Goal: Information Seeking & Learning: Learn about a topic

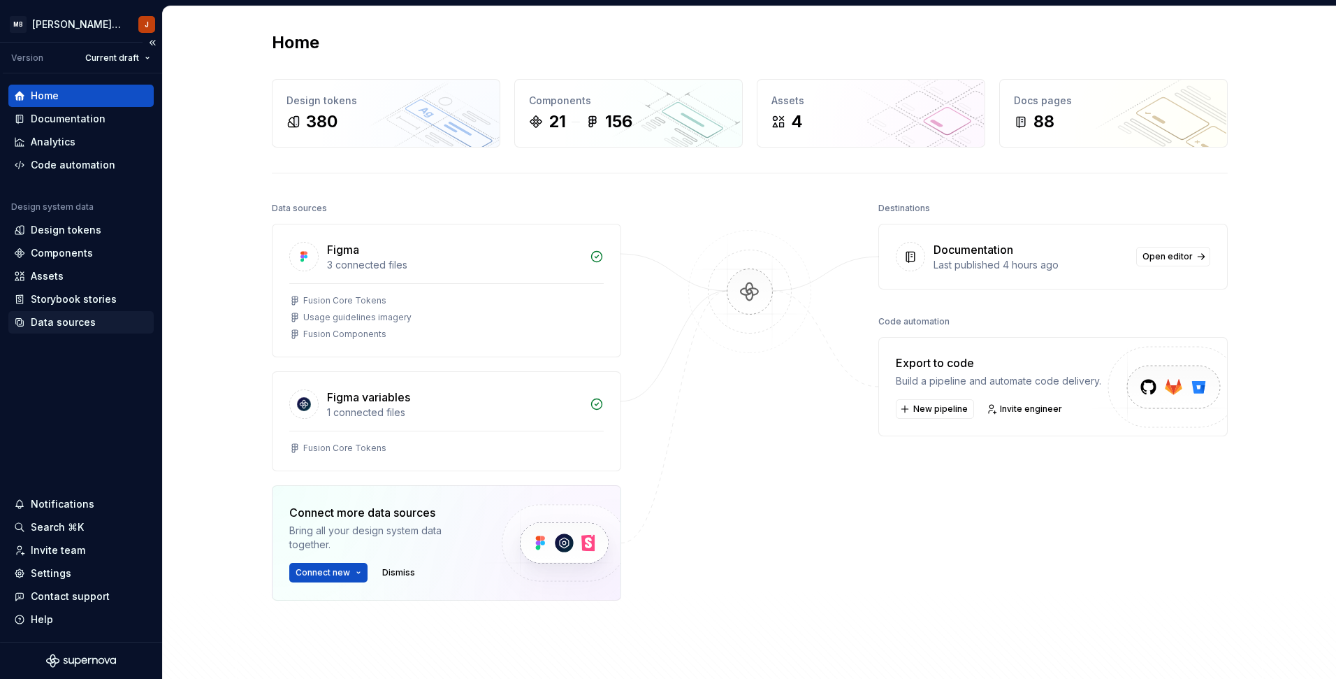
click at [62, 317] on div "Data sources" at bounding box center [63, 322] width 65 height 14
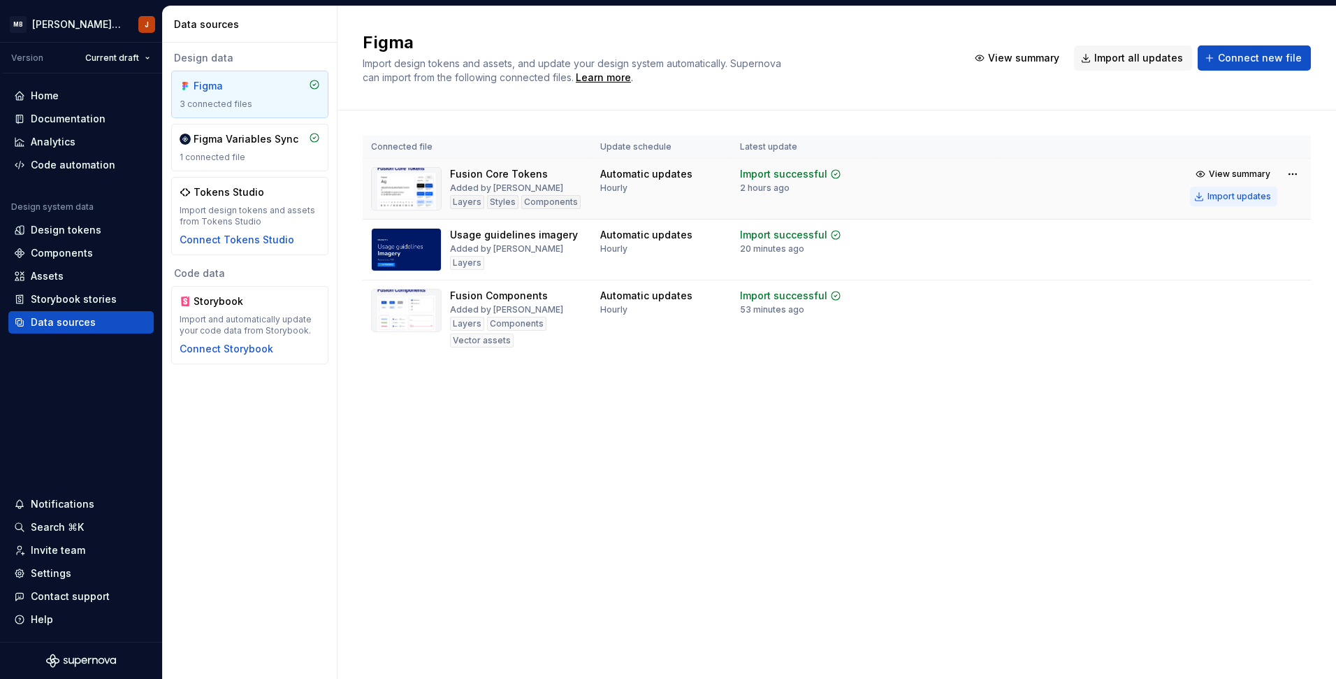
click at [1238, 194] on div "Import updates" at bounding box center [1240, 196] width 64 height 11
click at [76, 114] on div "Documentation" at bounding box center [68, 119] width 75 height 14
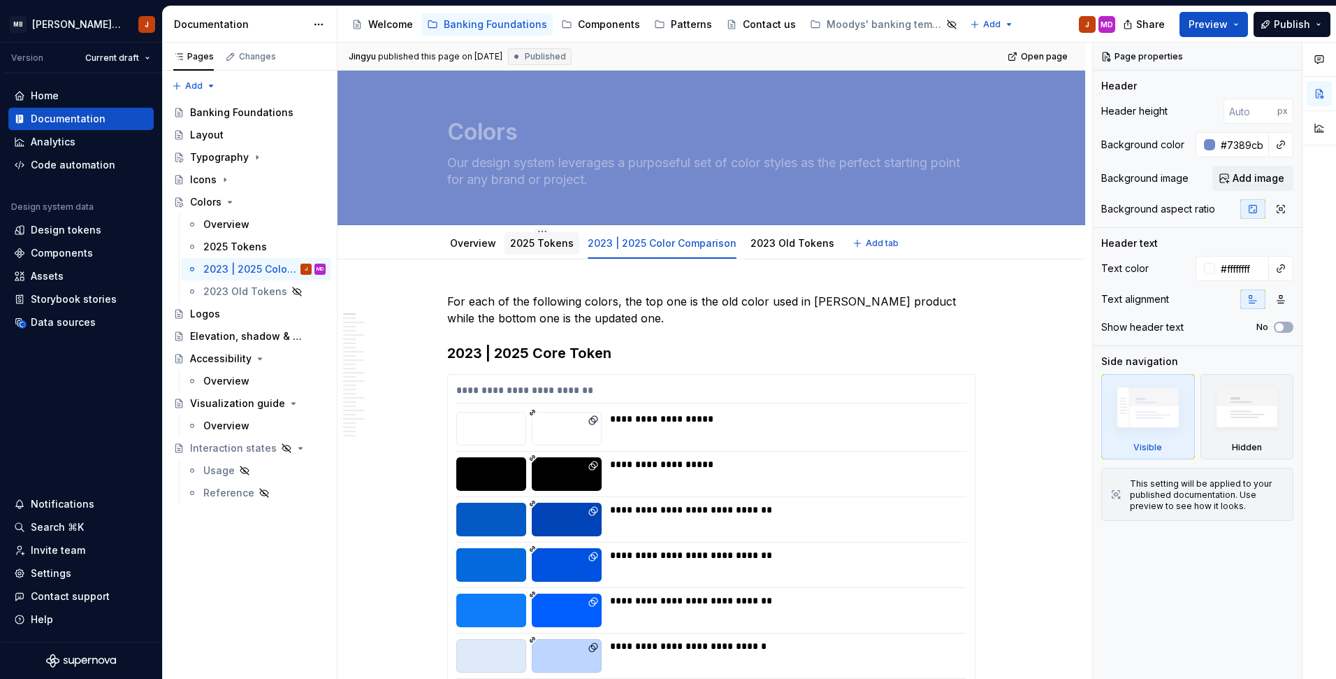
click at [542, 245] on link "2025 Tokens" at bounding box center [542, 243] width 64 height 12
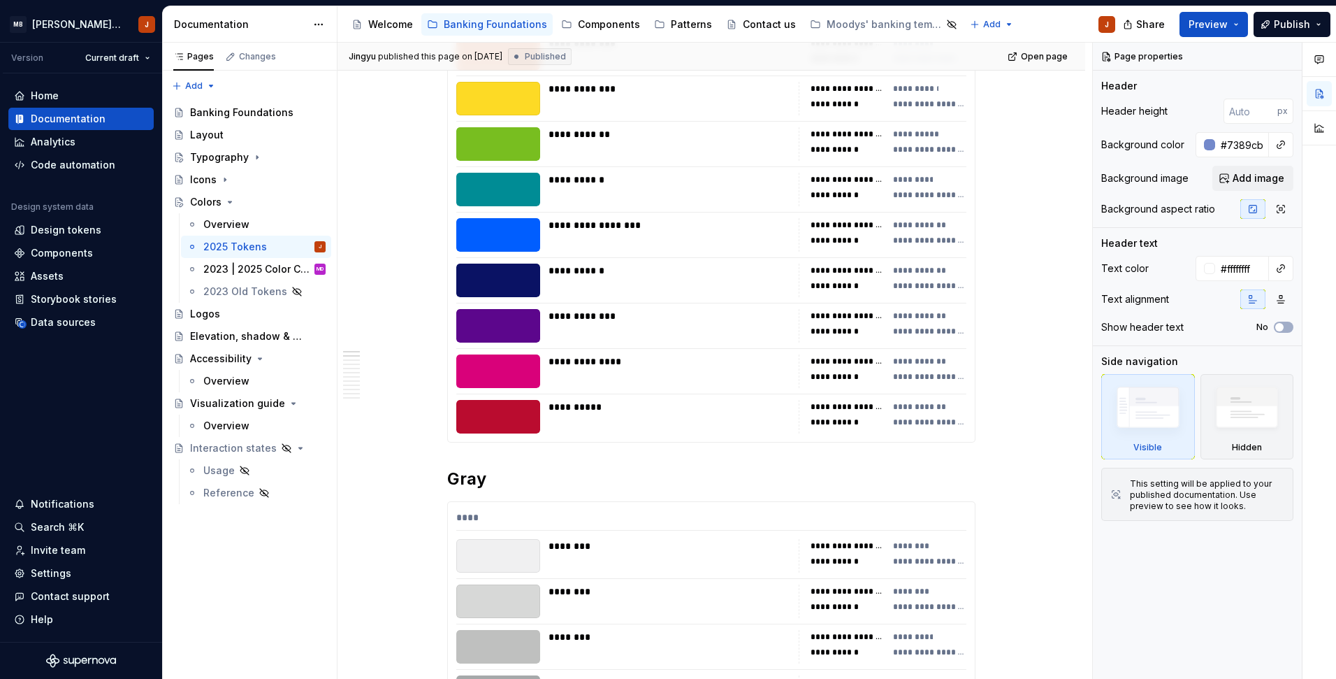
scroll to position [680, 0]
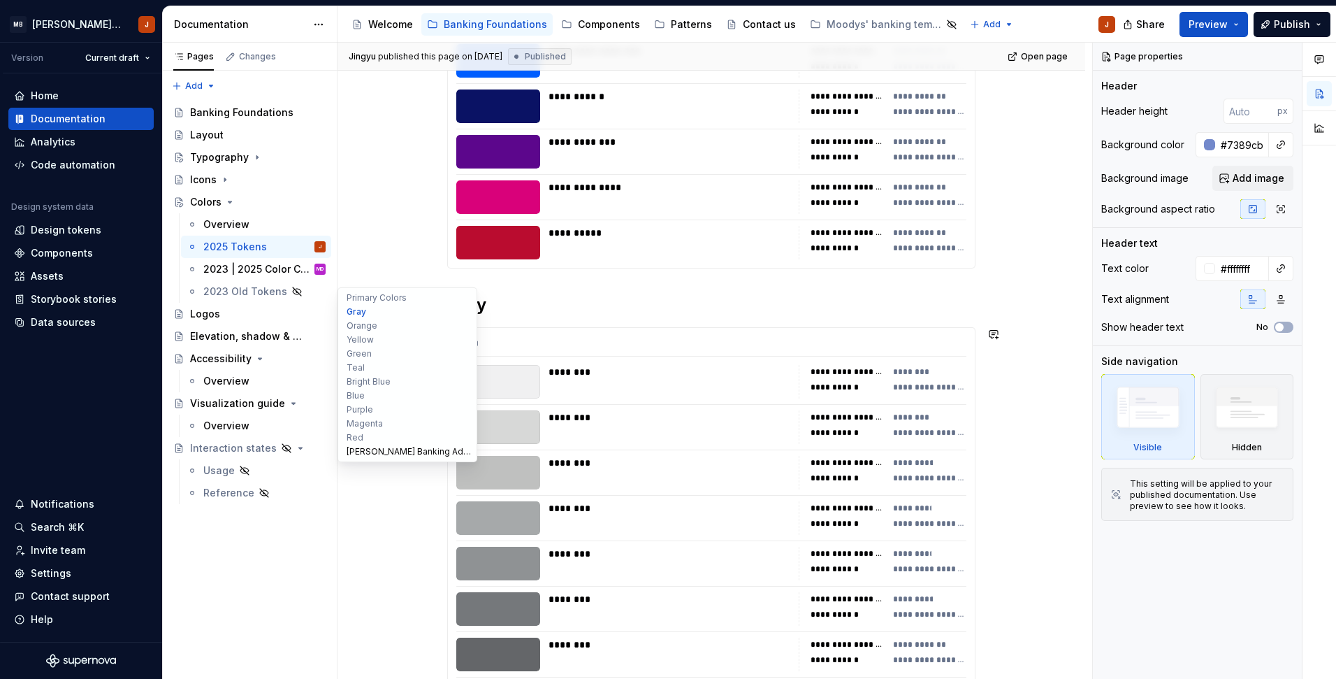
click at [370, 447] on button "[PERSON_NAME] Banking Additional Colors" at bounding box center [407, 452] width 133 height 14
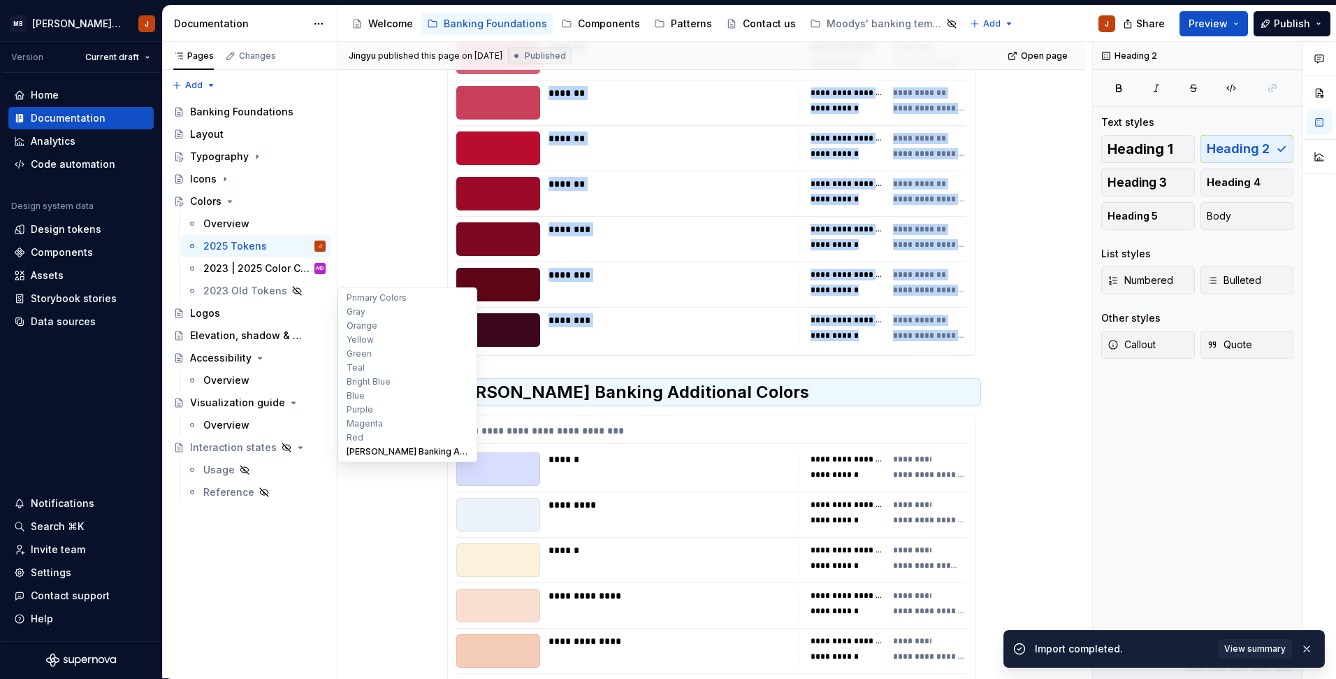
scroll to position [7249, 0]
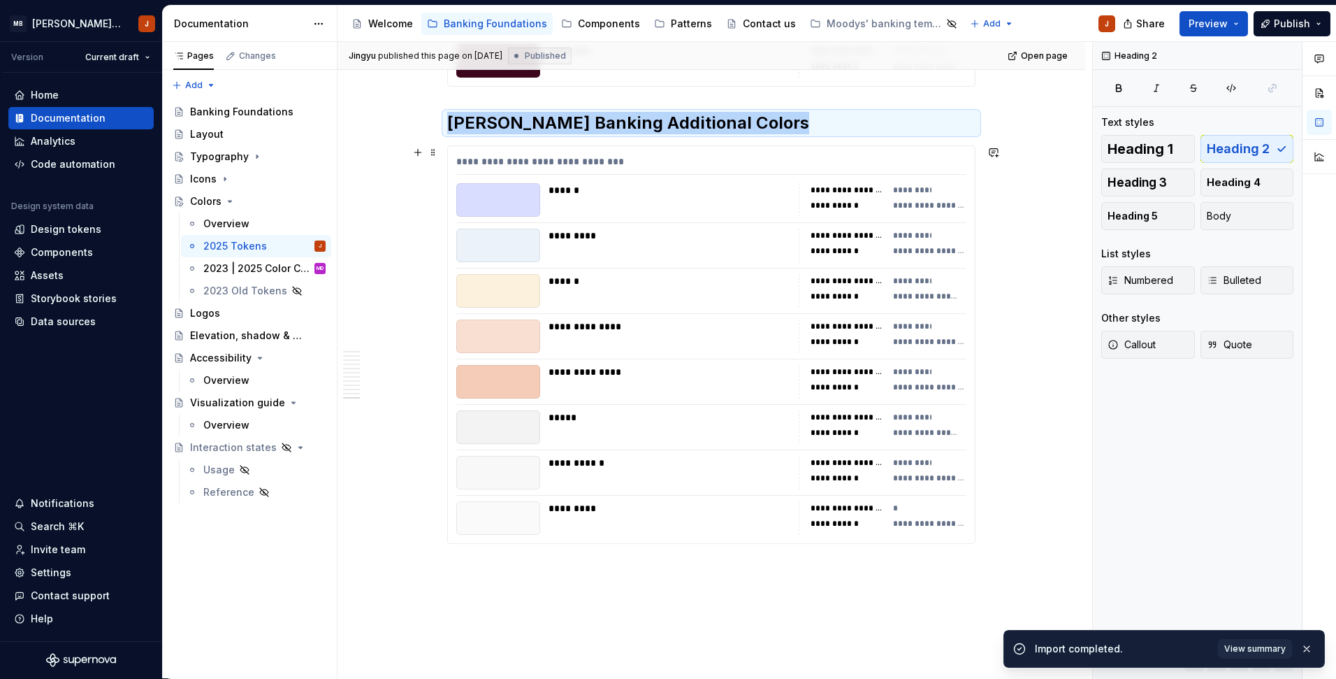
click at [941, 396] on div "**********" at bounding box center [883, 382] width 168 height 34
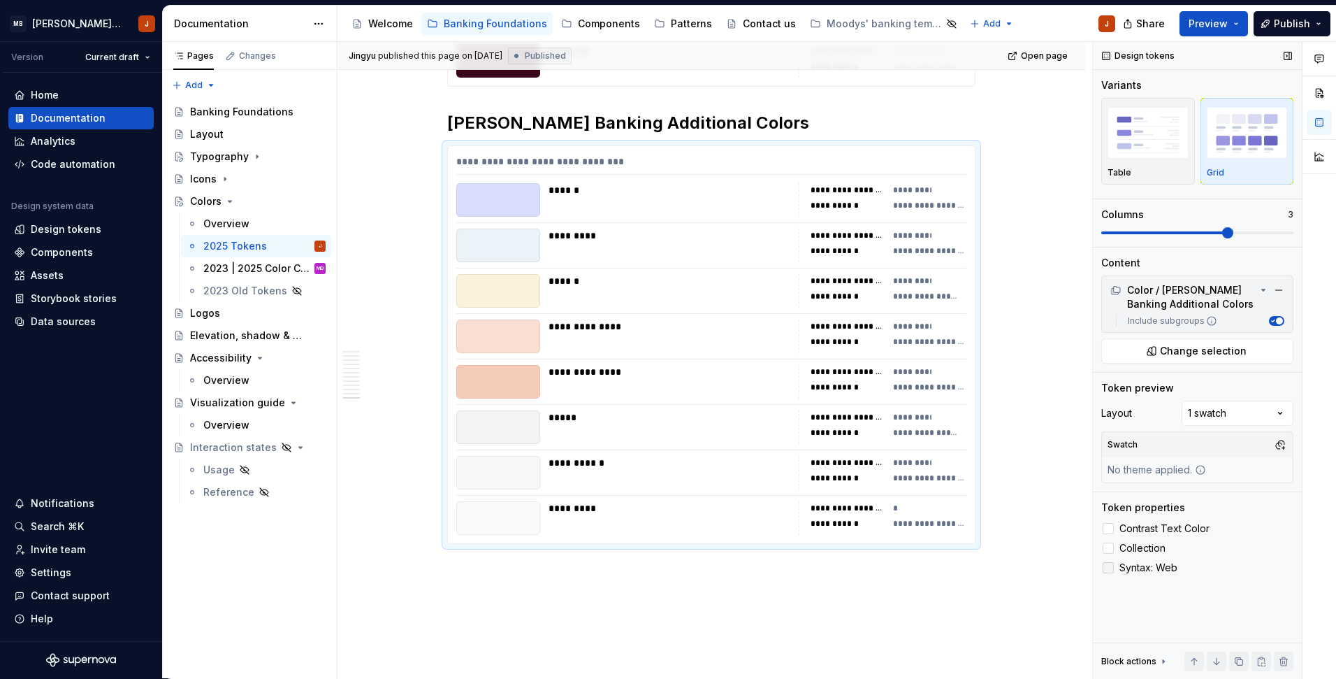
click at [1108, 568] on icon at bounding box center [1108, 568] width 0 height 0
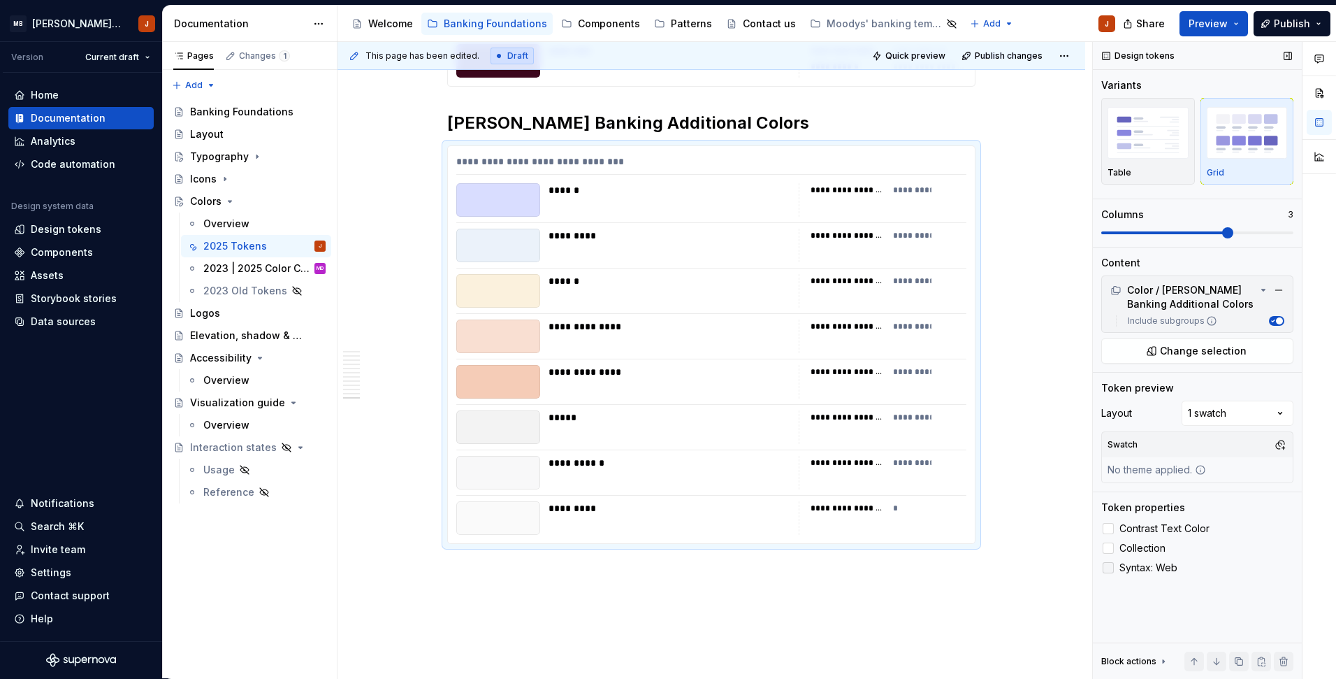
click at [1110, 567] on div at bounding box center [1108, 567] width 11 height 11
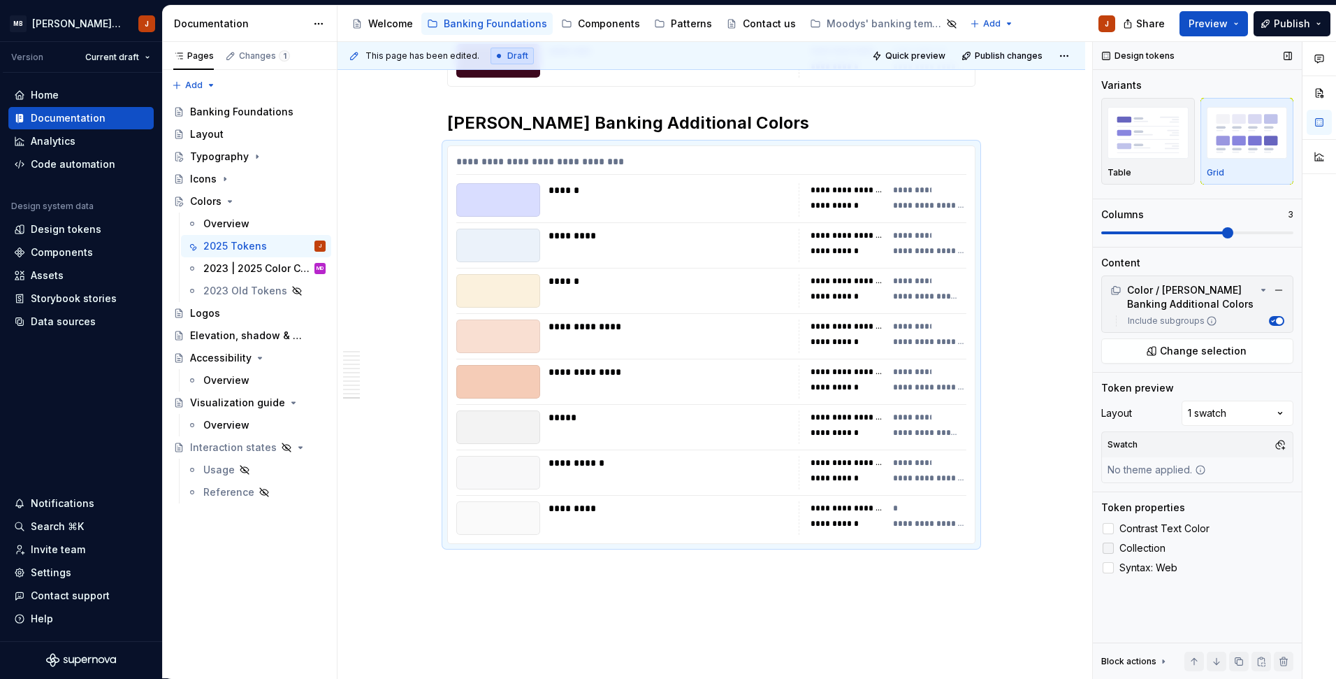
click at [1109, 547] on div at bounding box center [1108, 547] width 11 height 11
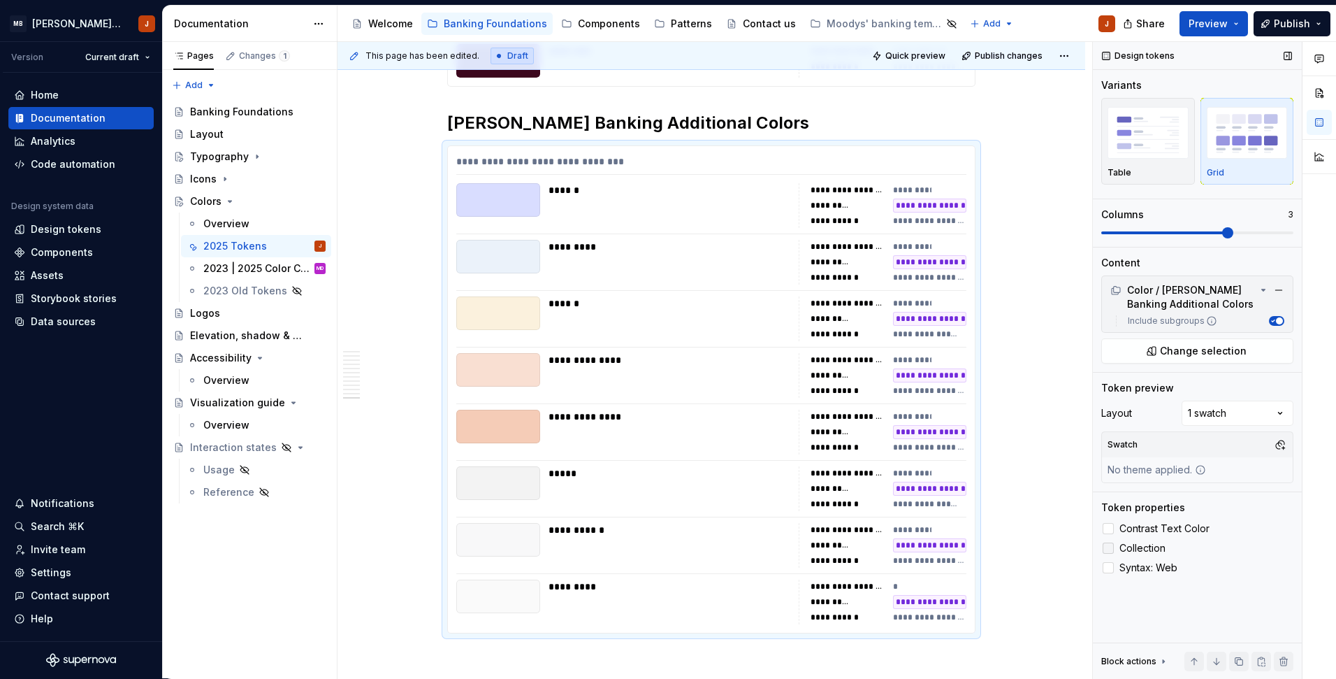
click at [1108, 548] on polyline at bounding box center [1108, 548] width 0 height 0
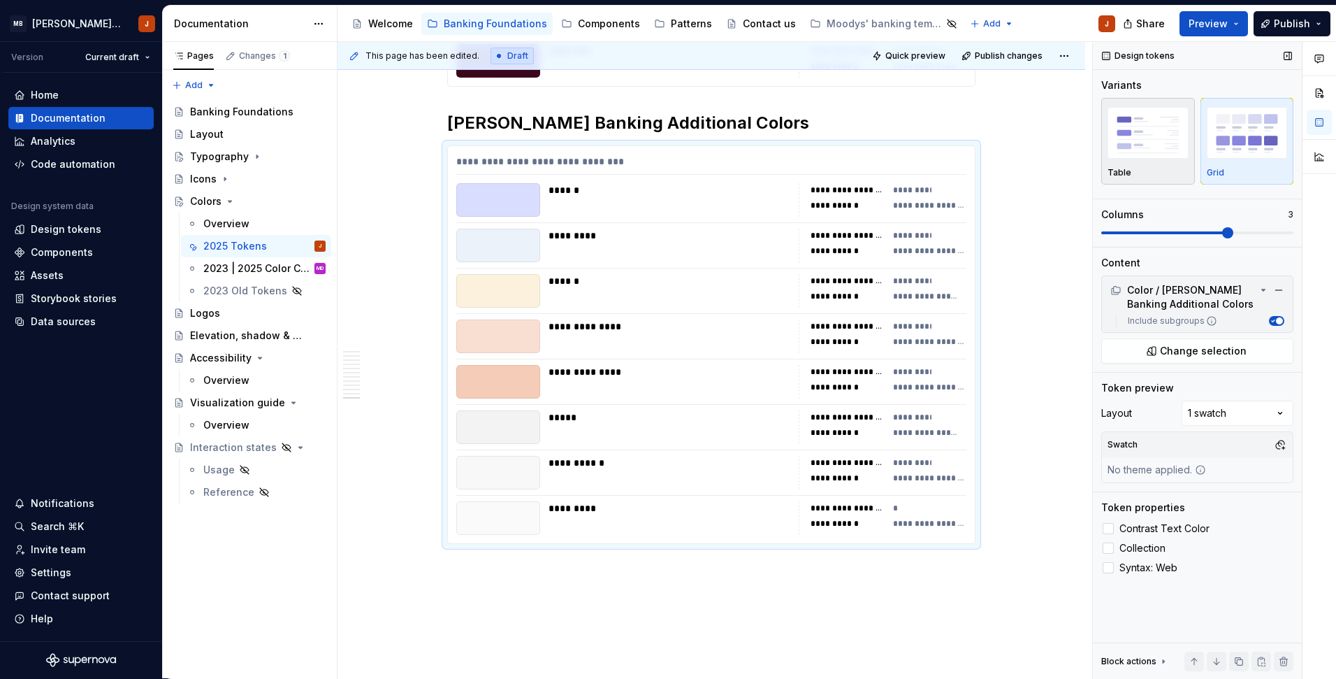
click at [1167, 151] on img "button" at bounding box center [1148, 132] width 81 height 51
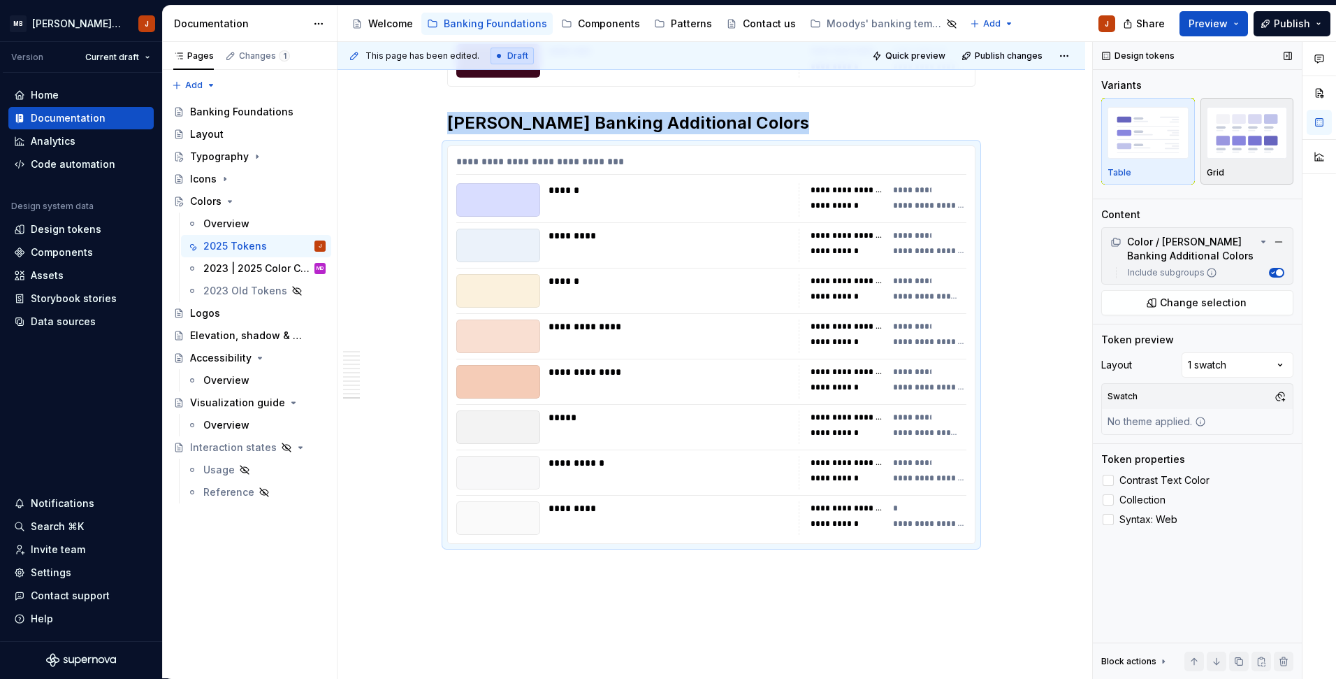
click at [1225, 150] on img "button" at bounding box center [1247, 132] width 81 height 51
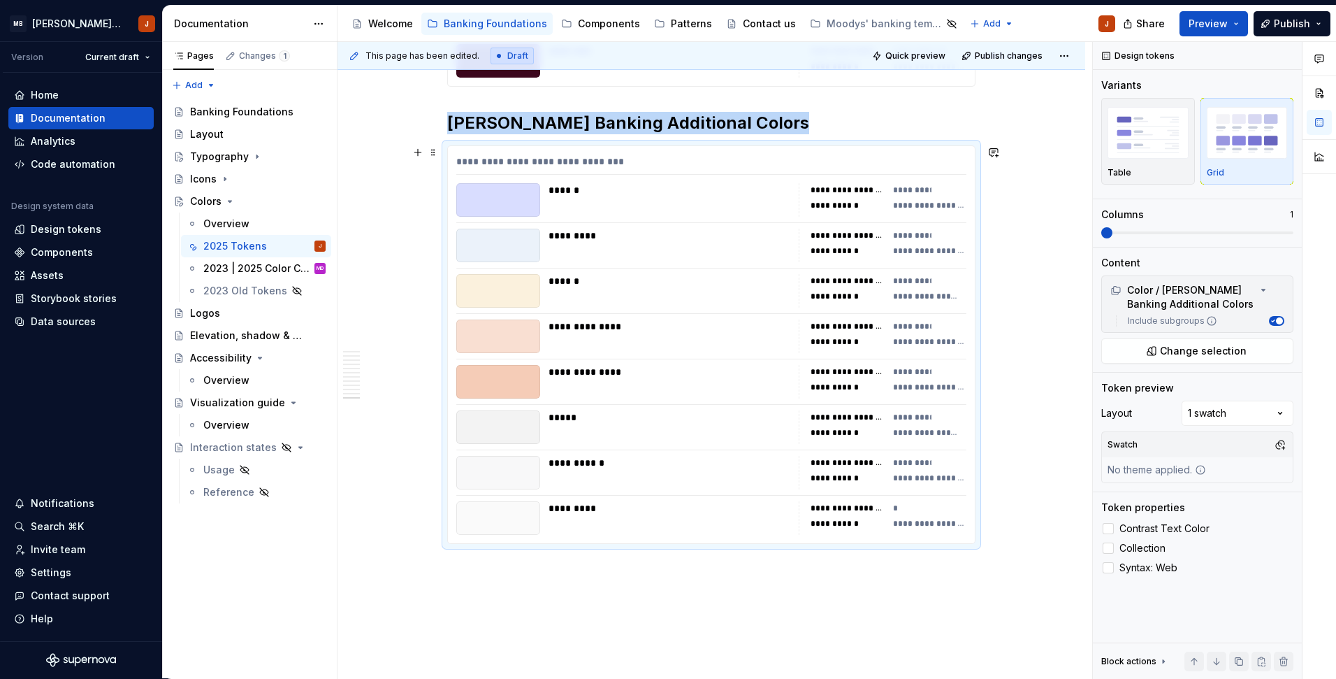
click at [771, 219] on div "**********" at bounding box center [711, 344] width 527 height 397
click at [1138, 150] on img "button" at bounding box center [1148, 132] width 81 height 51
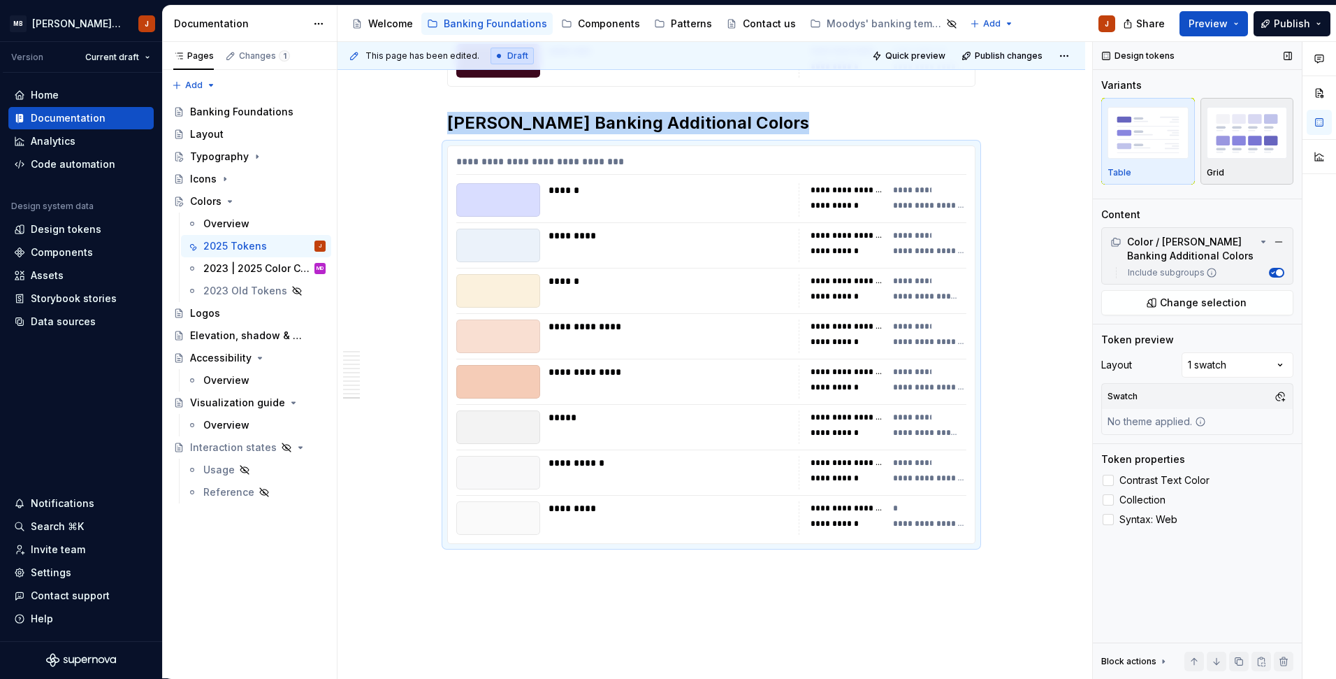
click at [1241, 152] on img "button" at bounding box center [1247, 132] width 81 height 51
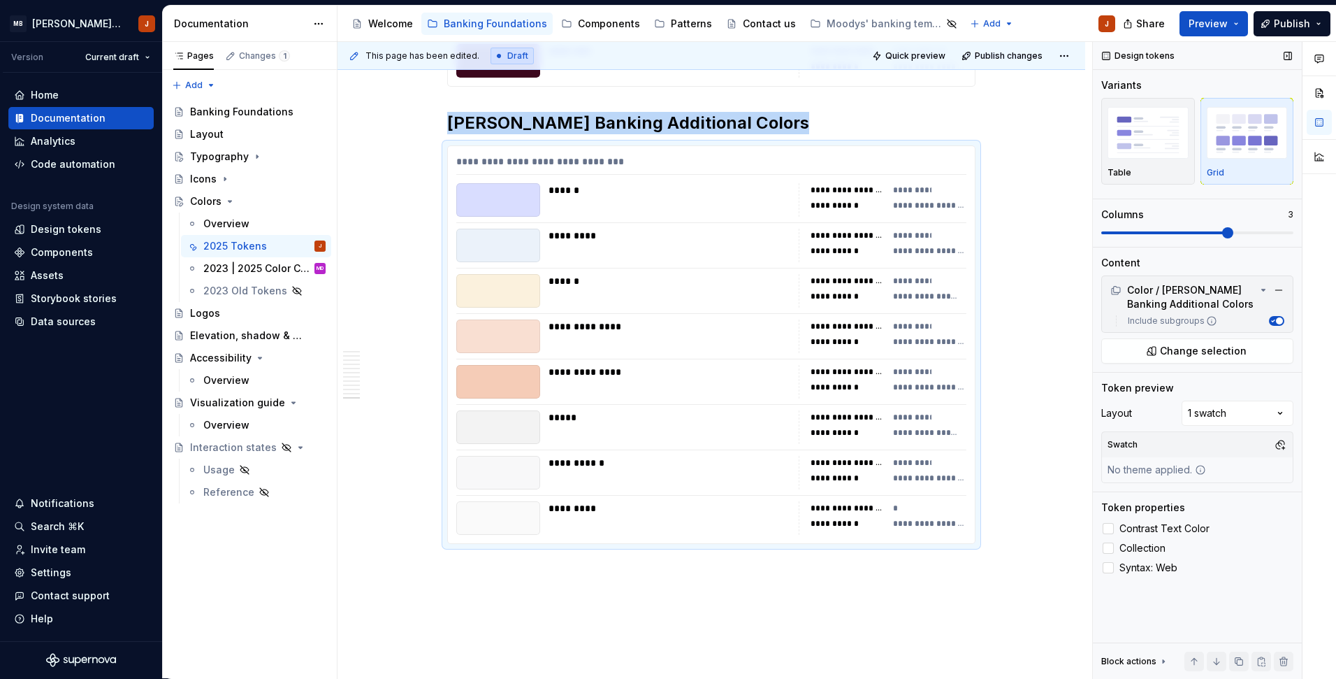
click at [1222, 229] on span at bounding box center [1227, 232] width 11 height 11
click at [930, 475] on div "**********" at bounding box center [930, 477] width 74 height 11
click at [918, 477] on div "**********" at bounding box center [930, 477] width 74 height 11
click at [435, 152] on span at bounding box center [433, 153] width 11 height 20
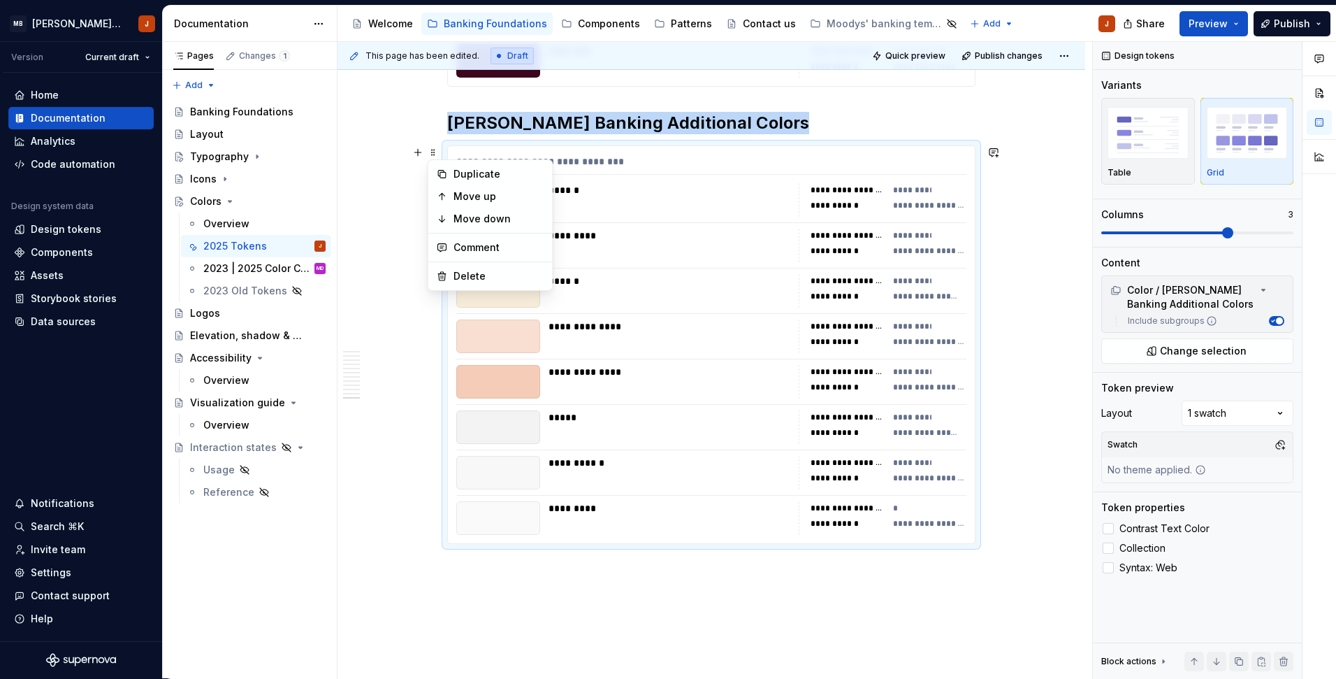
click at [718, 187] on div "******" at bounding box center [670, 190] width 242 height 14
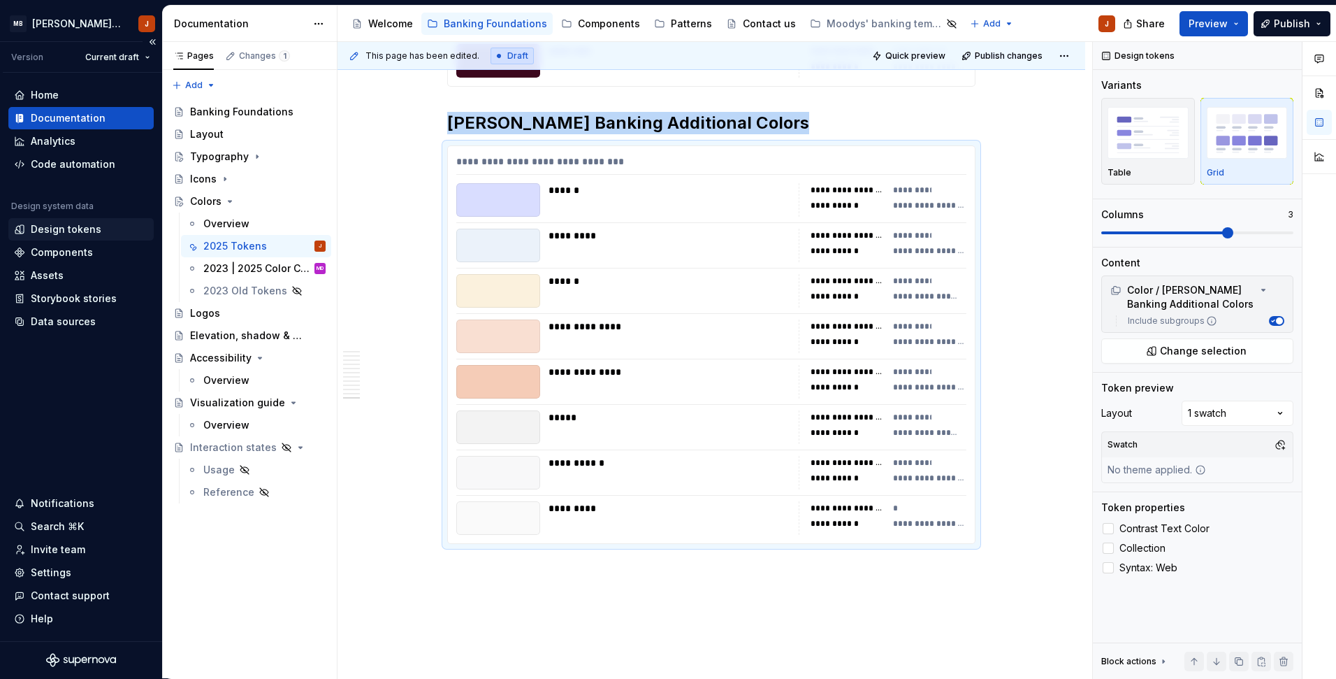
click at [74, 232] on div "Design tokens" at bounding box center [66, 229] width 71 height 14
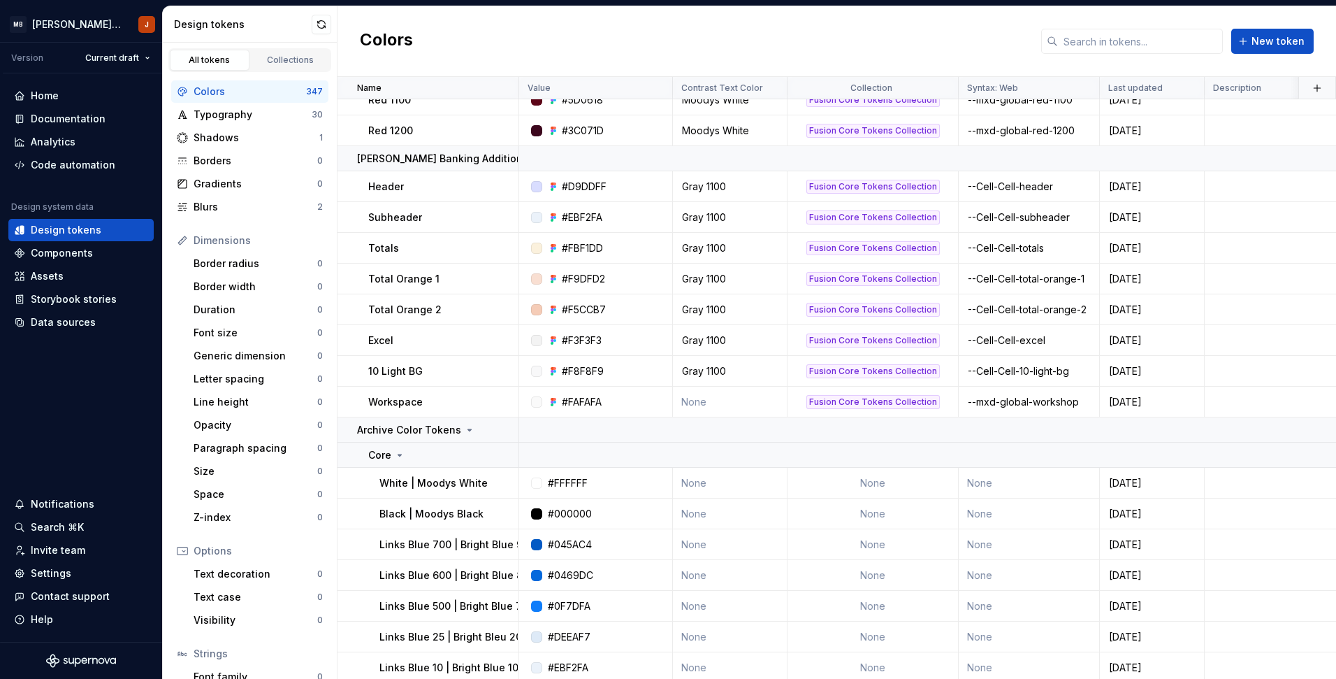
scroll to position [4172, 0]
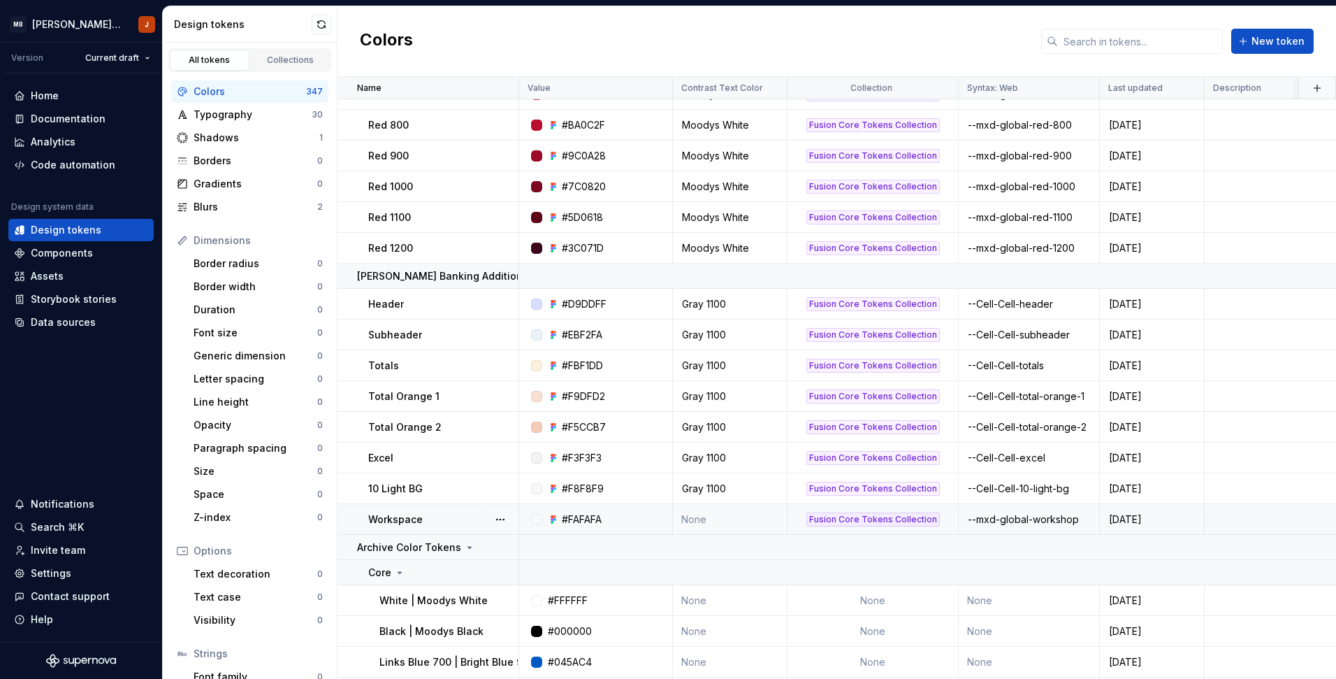
click at [1050, 521] on div "--mxd-global-workshop" at bounding box center [1029, 519] width 139 height 14
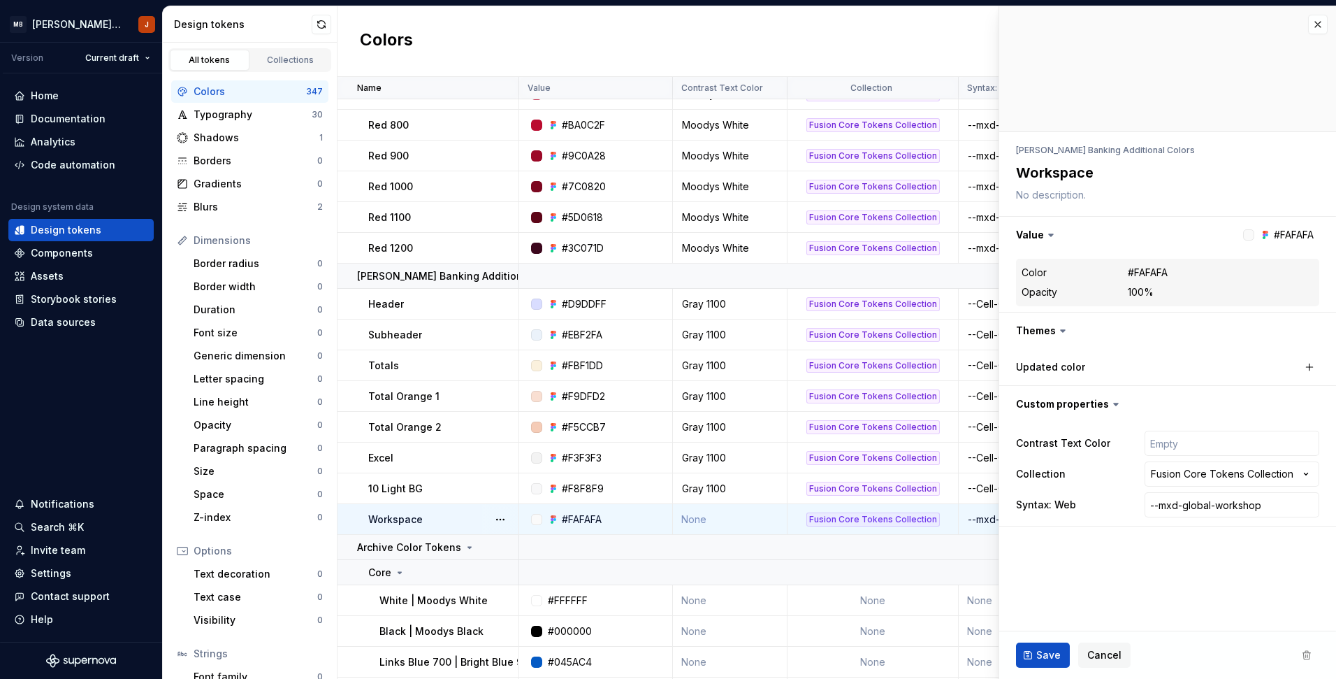
click at [1050, 521] on div "**********" at bounding box center [1167, 473] width 337 height 103
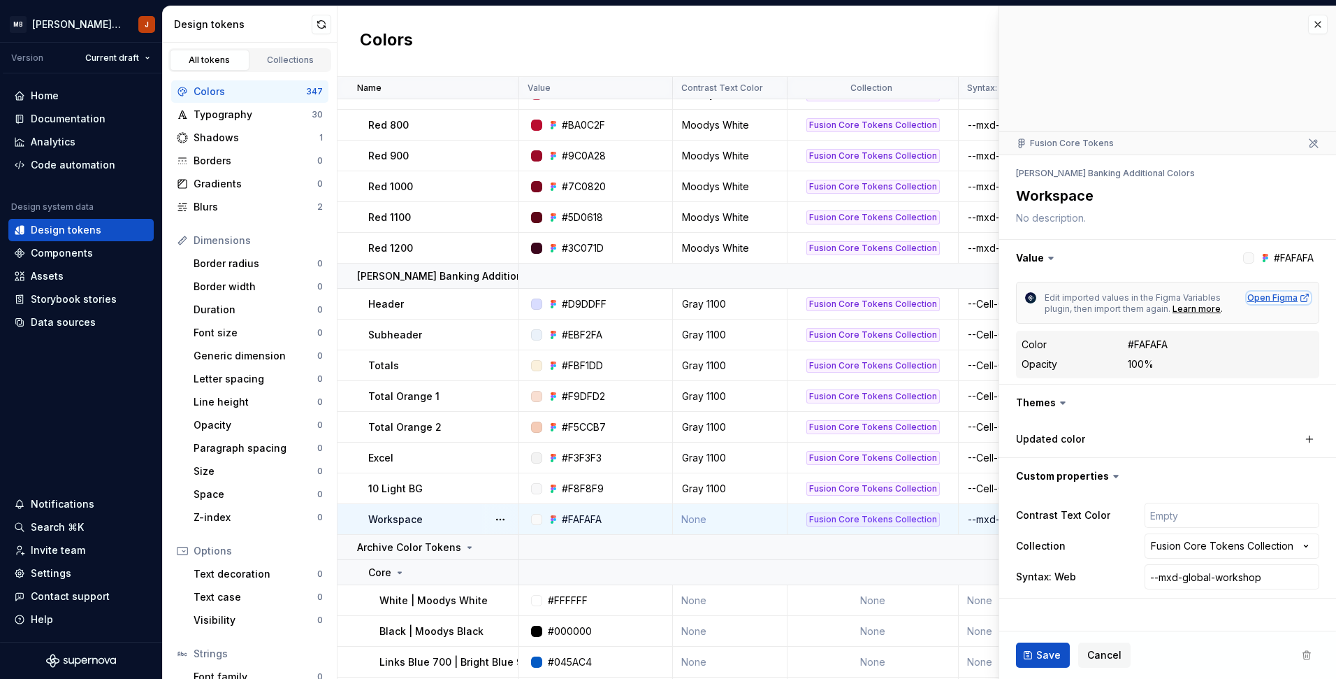
click at [1272, 292] on div "Open Figma" at bounding box center [1279, 297] width 63 height 11
click at [1176, 579] on input "--mxd-global-workshop" at bounding box center [1232, 576] width 175 height 25
click at [1314, 24] on button "button" at bounding box center [1318, 25] width 20 height 20
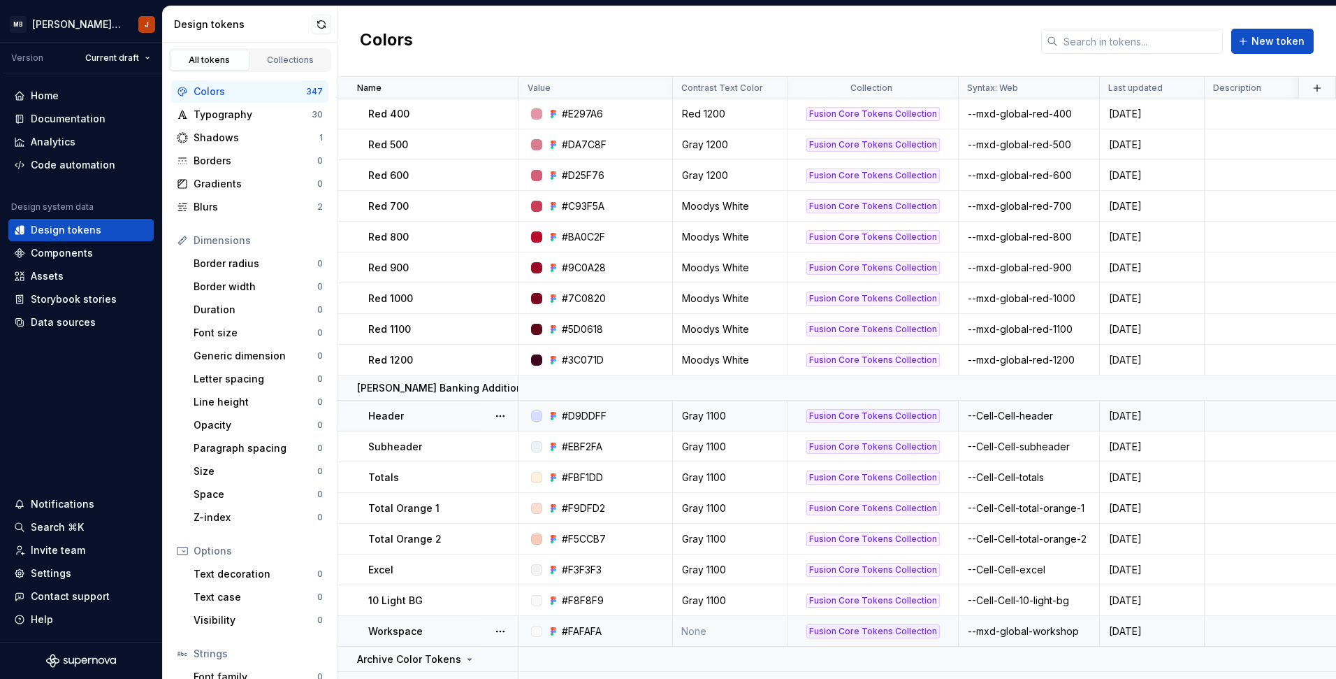
scroll to position [4063, 0]
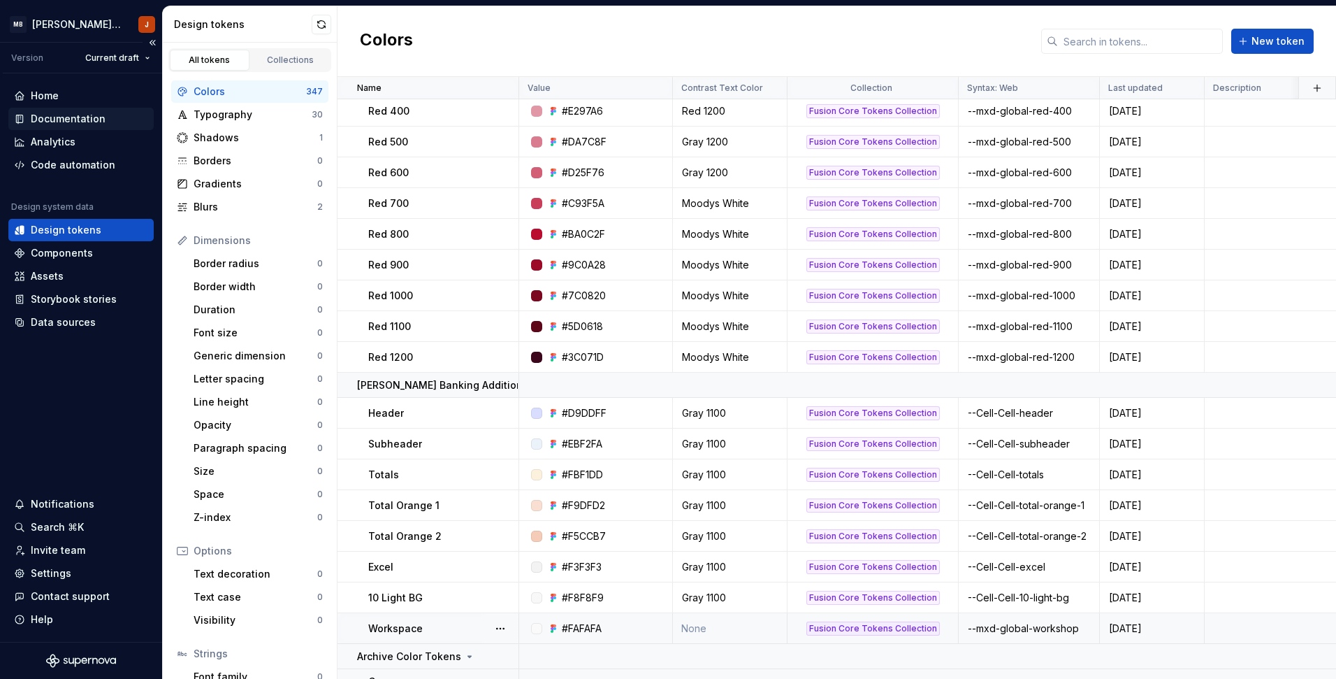
click at [77, 121] on div "Documentation" at bounding box center [68, 119] width 75 height 14
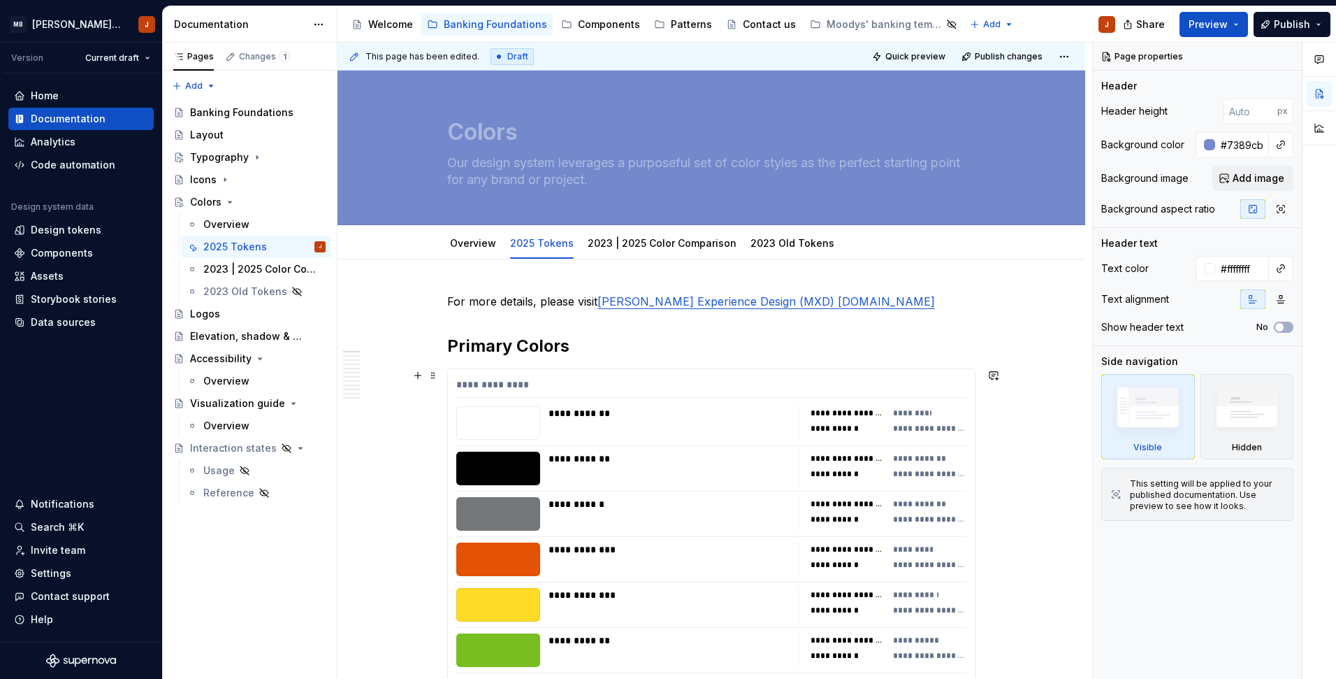
type textarea "*"
